Goal: Information Seeking & Learning: Learn about a topic

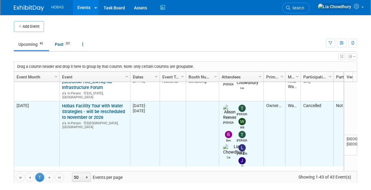
scroll to position [286, 0]
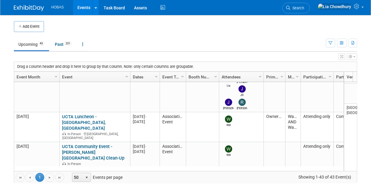
click at [82, 169] on link "***WEFTEC 2025 - [GEOGRAPHIC_DATA]" at bounding box center [88, 174] width 52 height 11
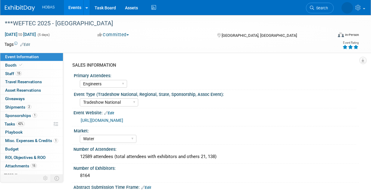
select select "Engineers"
select select "Tradeshow National"
select select "Water"
select select "Exhibiting and Sponsoring"
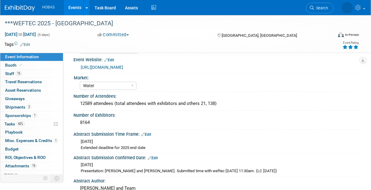
scroll to position [120, 0]
